Goal: Task Accomplishment & Management: Understand process/instructions

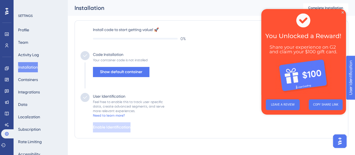
click at [344, 12] on img at bounding box center [303, 52] width 85 height 86
click at [113, 74] on span "Show default container" at bounding box center [121, 72] width 42 height 7
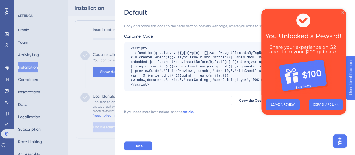
click at [342, 12] on icon "Close Preview" at bounding box center [342, 12] width 2 height 2
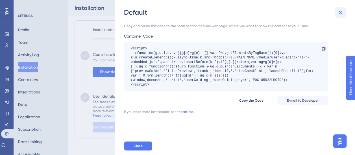
click at [342, 13] on icon at bounding box center [340, 12] width 7 height 7
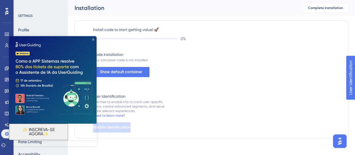
click at [94, 39] on icon "Close Preview" at bounding box center [93, 39] width 2 height 2
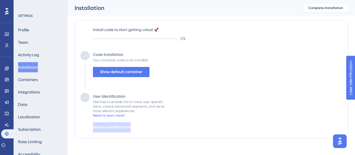
click at [341, 6] on span "Complete Installation" at bounding box center [325, 8] width 35 height 5
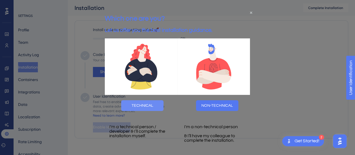
click at [143, 109] on button "TECHNICAL" at bounding box center [142, 105] width 42 height 11
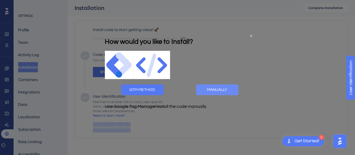
click at [230, 95] on button "MANUALLY" at bounding box center [217, 89] width 42 height 11
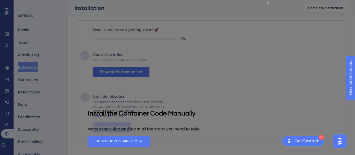
click at [277, 54] on div at bounding box center [177, 77] width 355 height 155
click at [267, 3] on icon "Close Preview" at bounding box center [268, 3] width 2 height 2
